Goal: Check status: Check status

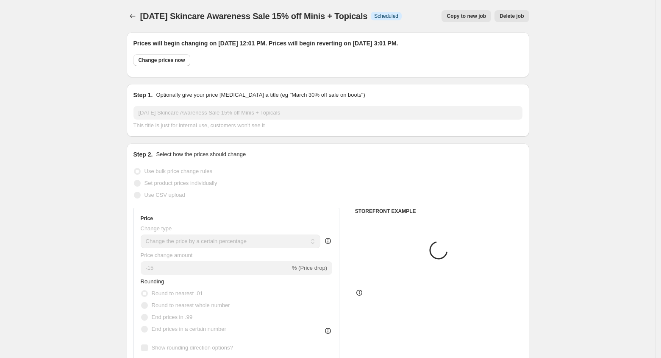
select select "percentage"
select select "collection"
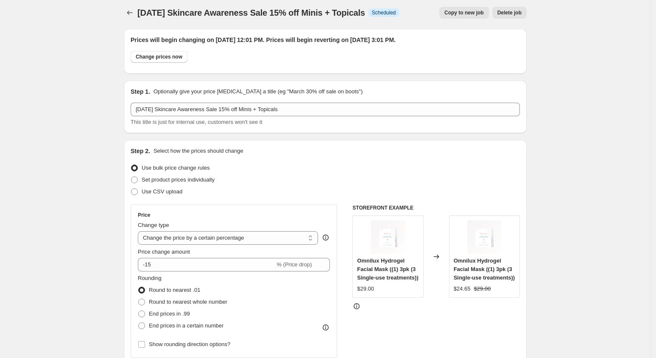
scroll to position [4, 0]
drag, startPoint x: 217, startPoint y: 41, endPoint x: 476, endPoint y: 39, distance: 258.9
click at [476, 39] on h2 "Prices will begin changing on [DATE] 12:01 PM. Prices will begin reverting on […" at bounding box center [325, 39] width 389 height 8
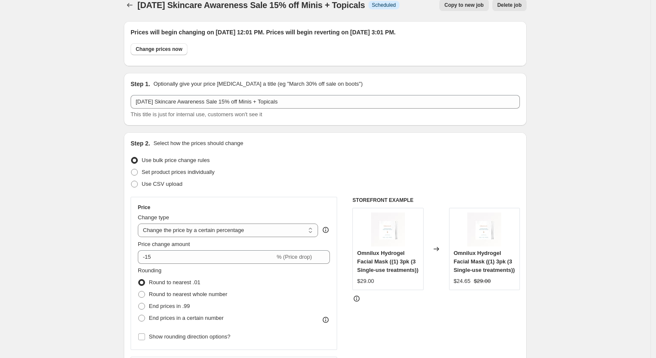
scroll to position [12, 0]
click at [132, 4] on icon "Price change jobs" at bounding box center [129, 4] width 8 height 8
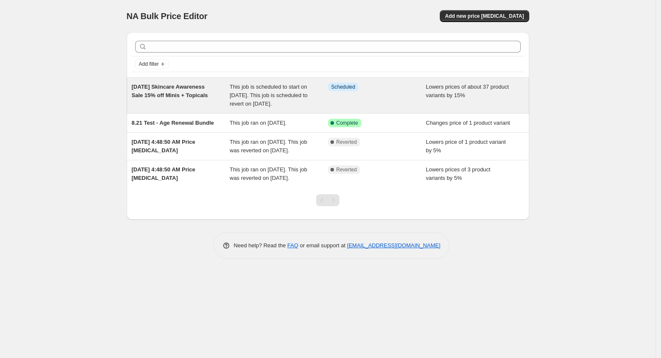
click at [290, 98] on div "This job is scheduled to start on [DATE]. This job is scheduled to revert on [D…" at bounding box center [279, 95] width 98 height 25
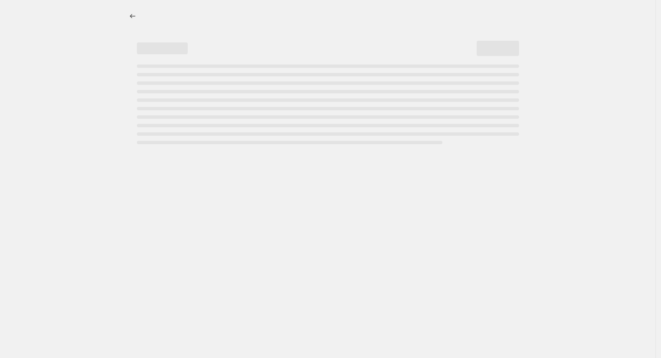
select select "percentage"
select select "collection"
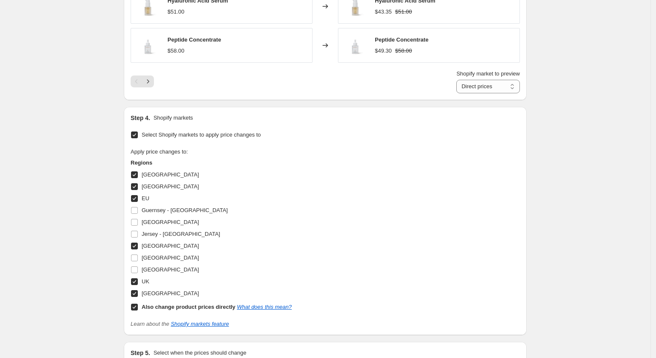
scroll to position [845, 0]
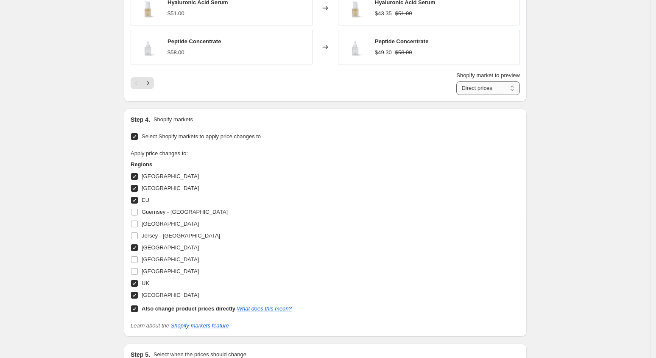
click at [492, 84] on select "Direct prices [GEOGRAPHIC_DATA] [GEOGRAPHIC_DATA] [GEOGRAPHIC_DATA] [GEOGRAPHIC…" at bounding box center [488, 88] width 64 height 14
select select "4522146"
click at [458, 81] on select "Direct prices [GEOGRAPHIC_DATA] [GEOGRAPHIC_DATA] [GEOGRAPHIC_DATA] [GEOGRAPHIC…" at bounding box center [488, 88] width 64 height 14
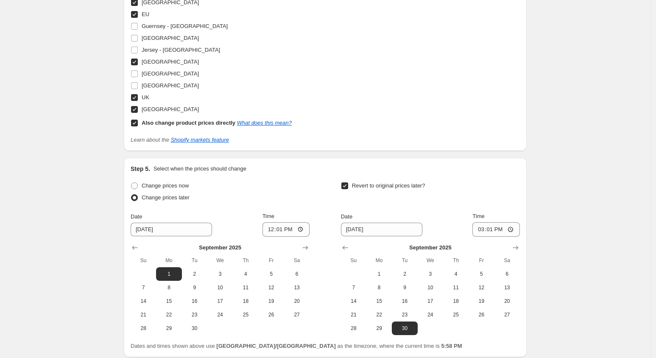
scroll to position [1097, 0]
